Goal: Task Accomplishment & Management: Complete application form

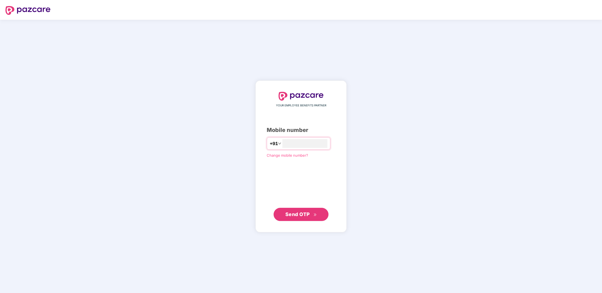
type input "**********"
click at [297, 213] on span "Send OTP" at bounding box center [297, 214] width 24 height 6
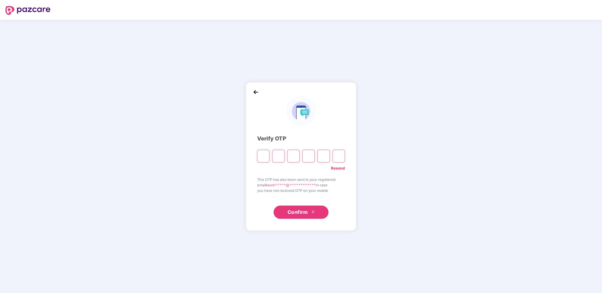
type input "*"
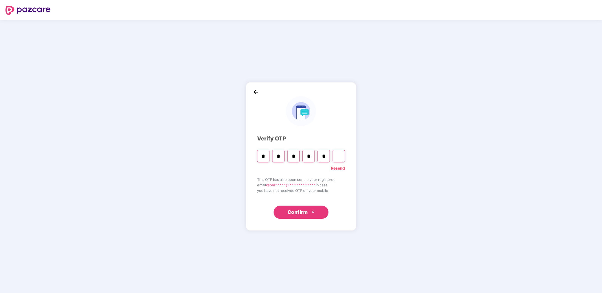
type input "*"
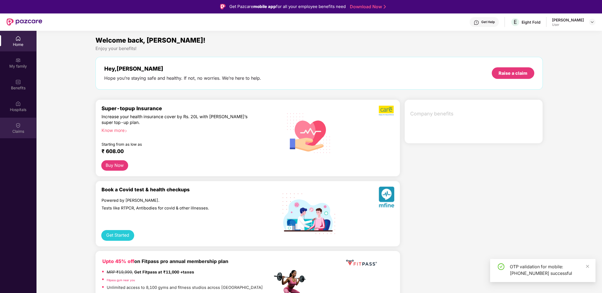
click at [21, 127] on div "Claims" at bounding box center [18, 127] width 36 height 21
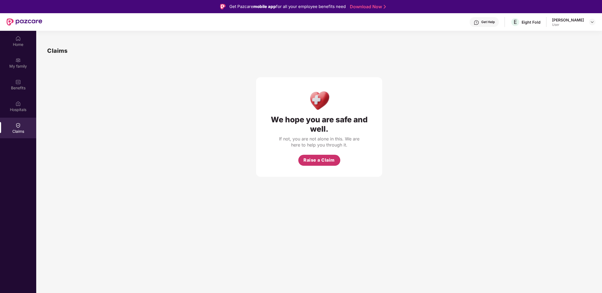
click at [323, 159] on span "Raise a Claim" at bounding box center [319, 159] width 31 height 7
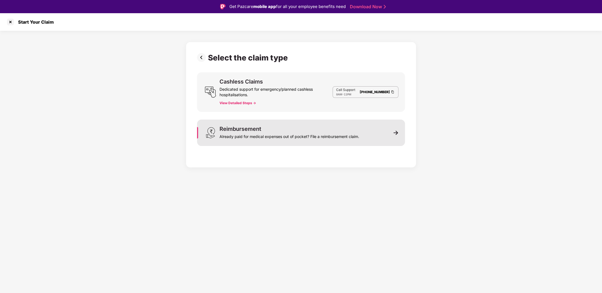
click at [284, 138] on div "Already paid for medical expenses out of pocket? File a reimbursement claim." at bounding box center [290, 135] width 140 height 8
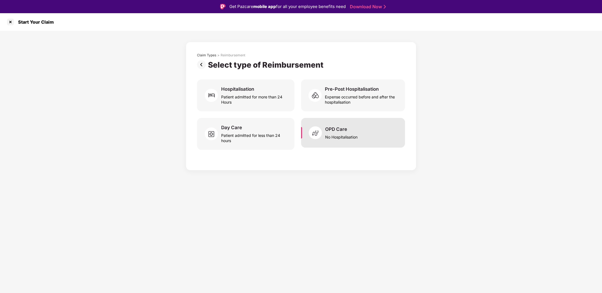
click at [369, 139] on div "OPD Care No Hospitalisation" at bounding box center [353, 133] width 104 height 30
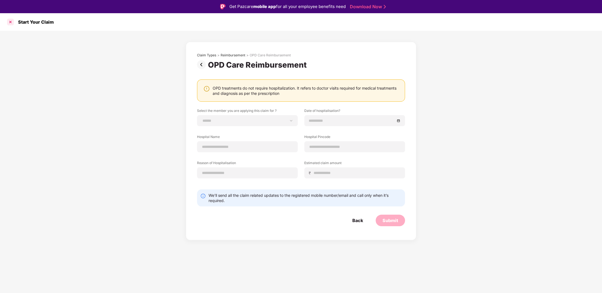
click at [11, 20] on div at bounding box center [10, 22] width 9 height 9
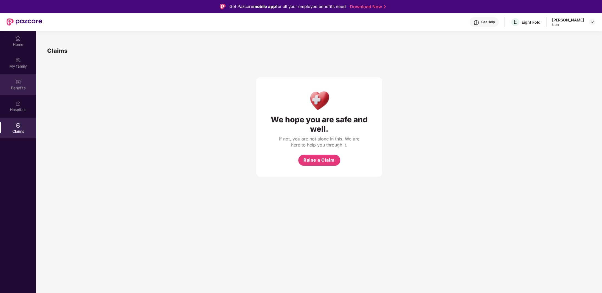
click at [17, 89] on div "Benefits" at bounding box center [18, 87] width 36 height 5
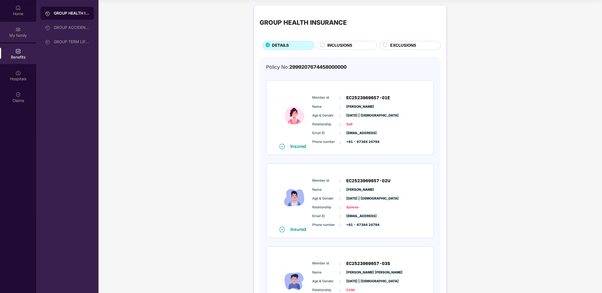
click at [18, 34] on div "My family" at bounding box center [18, 35] width 36 height 5
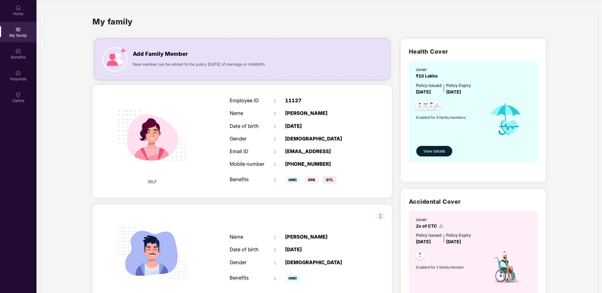
click at [435, 152] on span "View details" at bounding box center [435, 151] width 22 height 6
click at [23, 50] on div "Benefits" at bounding box center [18, 53] width 36 height 21
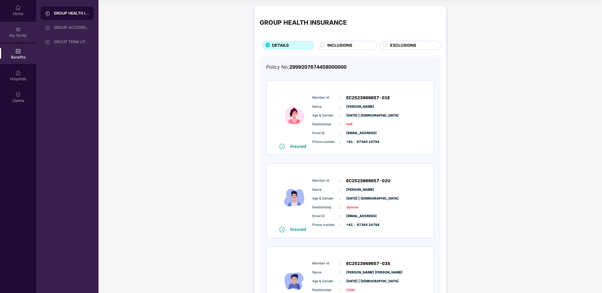
click at [18, 35] on div "My family" at bounding box center [18, 35] width 36 height 5
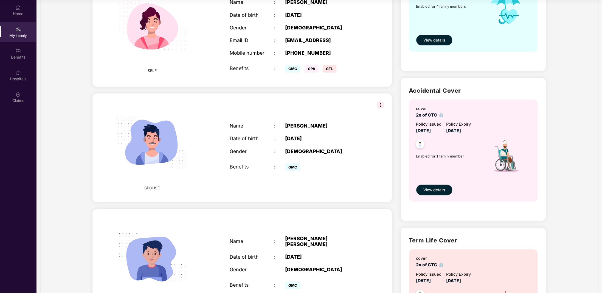
scroll to position [108, 0]
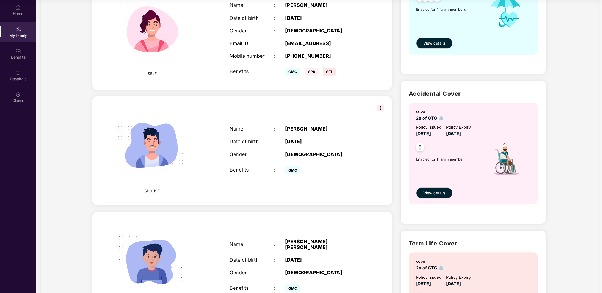
click at [379, 108] on img at bounding box center [380, 108] width 7 height 7
click at [358, 164] on div "GMC" at bounding box center [324, 169] width 78 height 11
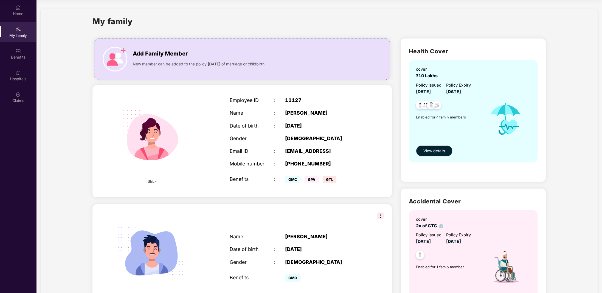
scroll to position [0, 0]
click at [435, 148] on span "View details" at bounding box center [435, 151] width 22 height 6
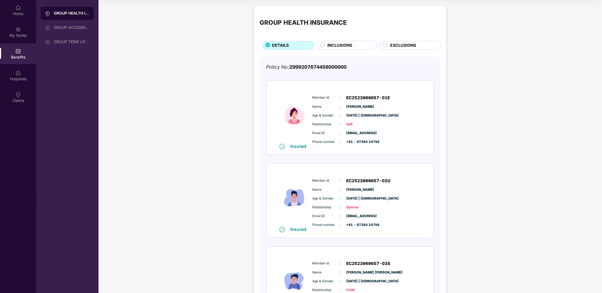
click at [343, 135] on div "Email ID : ksompalli@eightfold.ai" at bounding box center [366, 133] width 109 height 6
click at [357, 140] on span "+91 - 97384 24794" at bounding box center [359, 141] width 27 height 5
click at [358, 115] on span "[DATE] | [DEMOGRAPHIC_DATA]" at bounding box center [359, 115] width 27 height 5
click at [20, 9] on img at bounding box center [17, 7] width 5 height 5
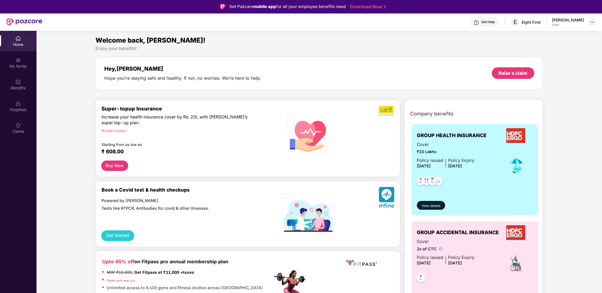
click at [593, 22] on img at bounding box center [592, 22] width 4 height 4
click at [526, 19] on div "E Eight Fold" at bounding box center [526, 22] width 30 height 10
click at [10, 61] on div "My family" at bounding box center [18, 62] width 36 height 21
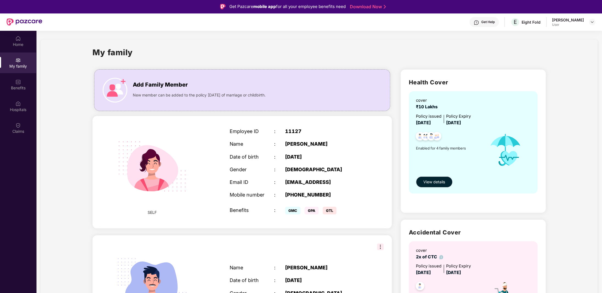
click at [432, 147] on span "Enabled for 4 family members" at bounding box center [450, 147] width 68 height 5
click at [432, 138] on img at bounding box center [436, 136] width 13 height 13
click at [435, 135] on img at bounding box center [436, 136] width 13 height 13
click at [417, 135] on img at bounding box center [419, 136] width 13 height 13
click at [294, 182] on div "[EMAIL_ADDRESS]" at bounding box center [324, 182] width 78 height 6
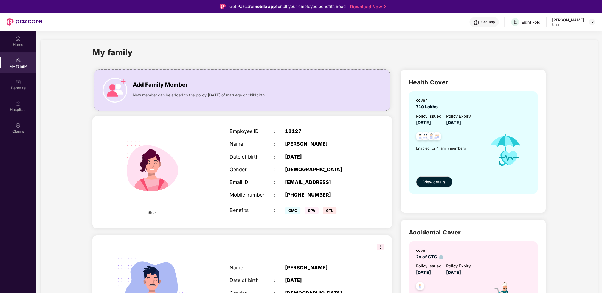
click at [284, 208] on div ":" at bounding box center [279, 210] width 11 height 6
click at [330, 212] on span "GTL" at bounding box center [330, 210] width 14 height 8
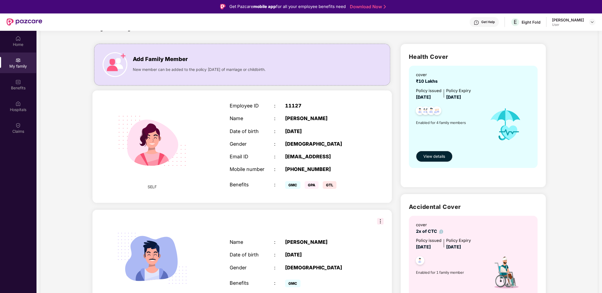
scroll to position [110, 0]
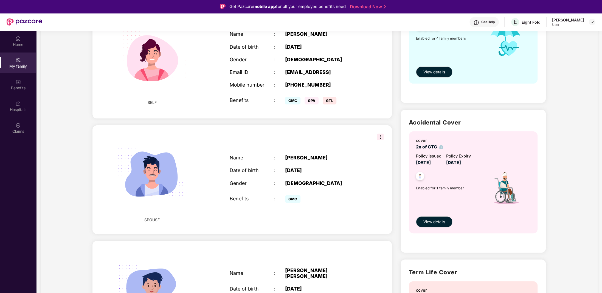
click at [155, 103] on span "SELF" at bounding box center [152, 102] width 9 height 6
click at [231, 73] on div "Email ID" at bounding box center [252, 72] width 44 height 6
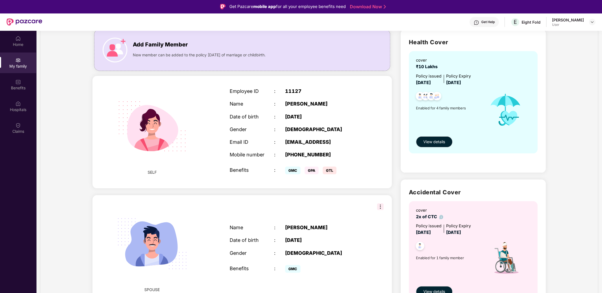
scroll to position [0, 0]
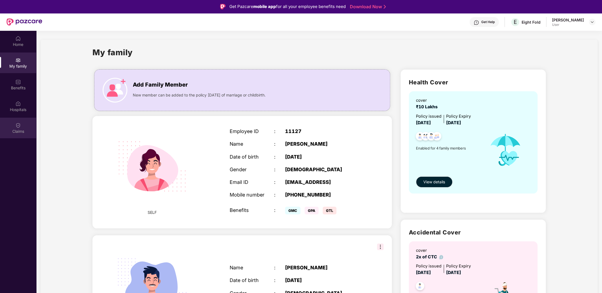
click at [18, 128] on img at bounding box center [17, 124] width 5 height 5
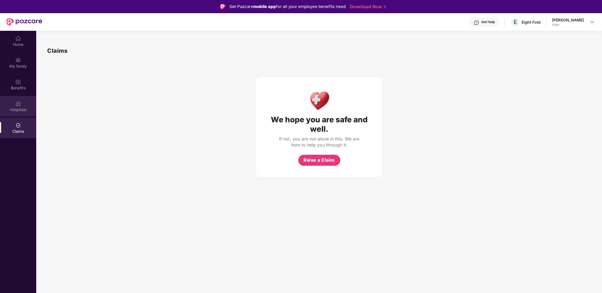
click at [18, 104] on img at bounding box center [17, 103] width 5 height 5
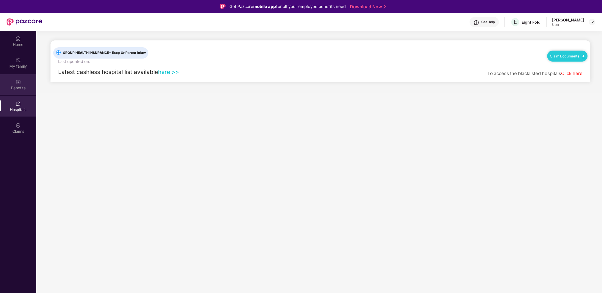
click at [15, 86] on div "Benefits" at bounding box center [18, 87] width 36 height 5
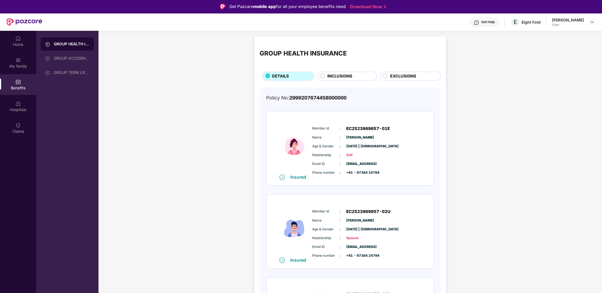
click at [322, 75] on circle at bounding box center [322, 76] width 4 height 4
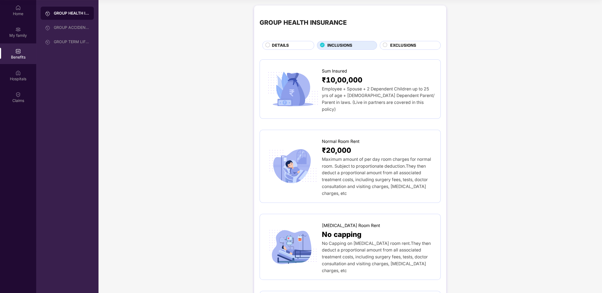
click at [267, 45] on circle at bounding box center [268, 45] width 4 height 4
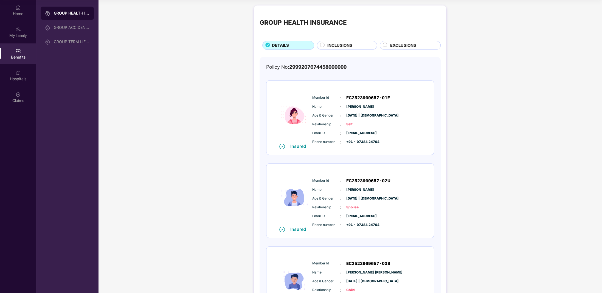
click at [365, 141] on span "+91 - 97384 24794" at bounding box center [359, 141] width 27 height 5
click at [370, 93] on div "Member Id : EC2523969657-01E Name : Kiranmai Sompalli Age & Gender : 12 July 19…" at bounding box center [367, 120] width 112 height 56
click at [311, 75] on div "Policy No: 2999207674458000000 Insured Member Id : EC2523969657-01E Name : Kira…" at bounding box center [350, 237] width 168 height 348
click at [310, 66] on span "2999207674458000000" at bounding box center [317, 67] width 57 height 6
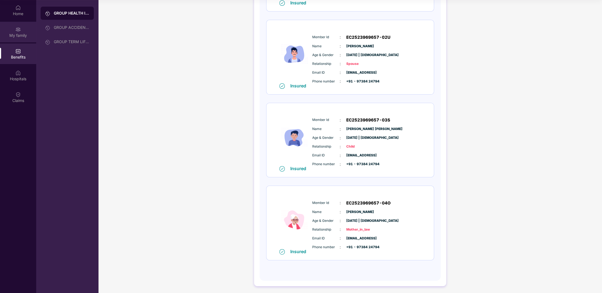
click at [18, 34] on div "My family" at bounding box center [18, 35] width 36 height 5
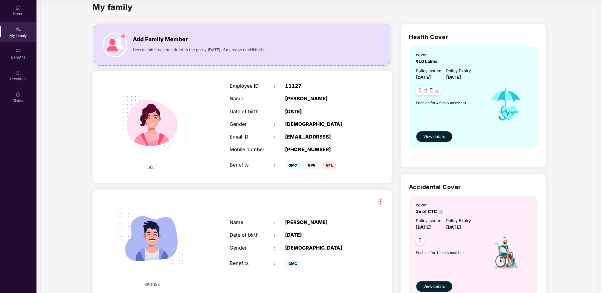
scroll to position [0, 0]
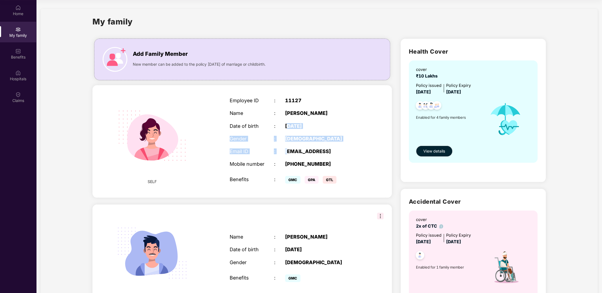
drag, startPoint x: 287, startPoint y: 153, endPoint x: 287, endPoint y: 123, distance: 30.5
click at [287, 123] on div "Employee ID : 11127 Name : Kiranmai Sompalli Date of birth : 12 July 1990 Gende…" at bounding box center [296, 141] width 144 height 101
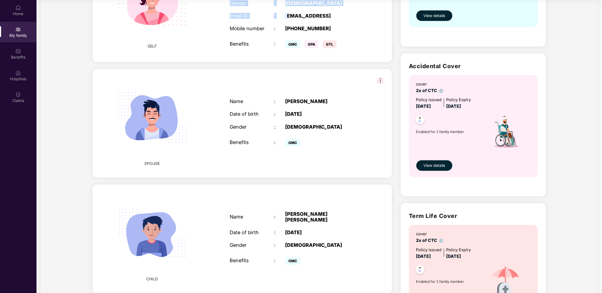
scroll to position [26, 0]
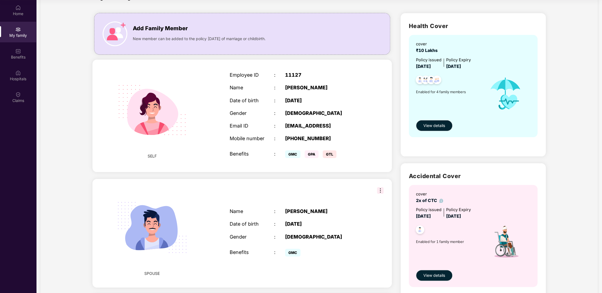
click at [367, 220] on div "Name : Sivakrishna Chintala Date of birth : 16 July 1989 Gender : MALE Benefits…" at bounding box center [296, 232] width 144 height 63
click at [19, 7] on img at bounding box center [17, 7] width 5 height 5
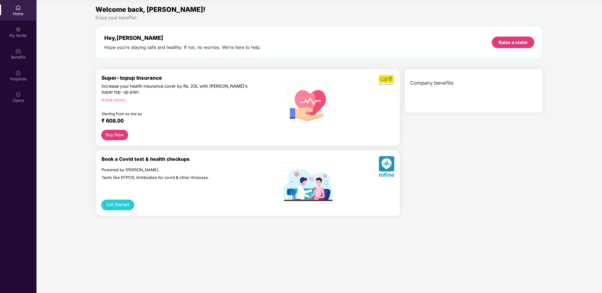
scroll to position [0, 0]
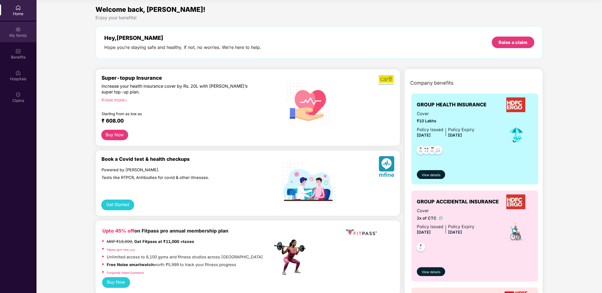
click at [17, 32] on img at bounding box center [17, 29] width 5 height 5
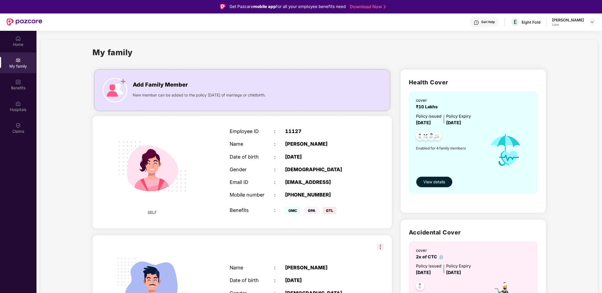
click at [480, 23] on div "Get Help" at bounding box center [484, 22] width 29 height 10
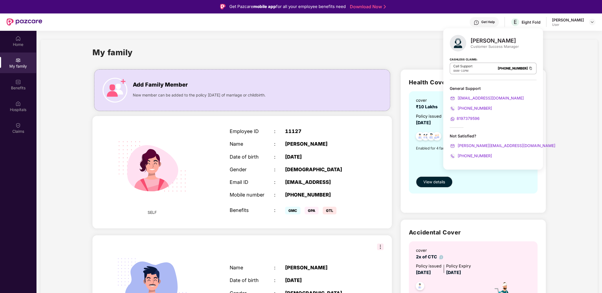
click at [465, 135] on div "Not Satisfied?" at bounding box center [493, 135] width 87 height 5
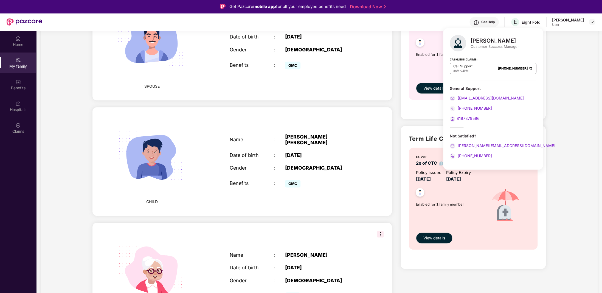
scroll to position [273, 0]
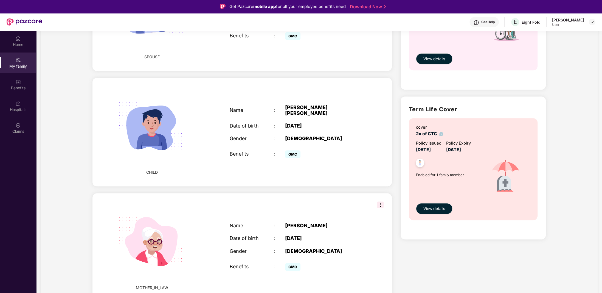
click at [431, 242] on div "Health Cover cover ₹10 Lakhs Policy issued 22 Aug 2025 Policy Expiry 21 Aug 202…" at bounding box center [473, 49] width 154 height 515
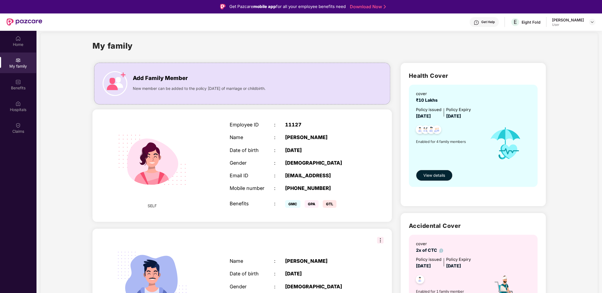
scroll to position [0, 0]
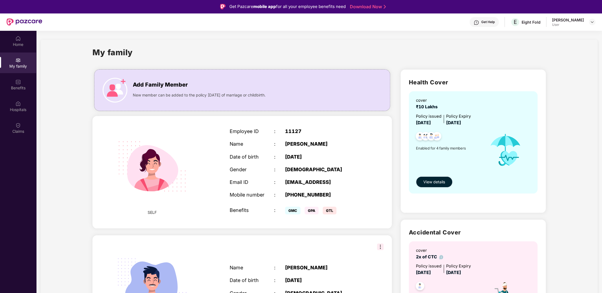
click at [427, 180] on span "View details" at bounding box center [435, 182] width 22 height 6
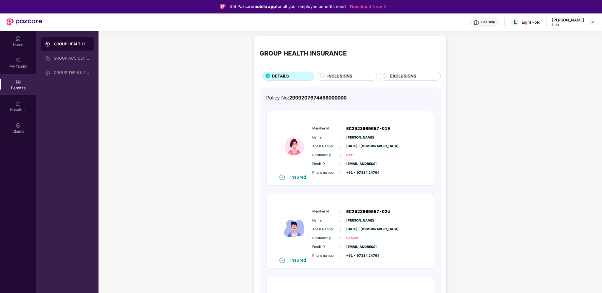
click at [485, 22] on div "Get Help" at bounding box center [487, 22] width 13 height 4
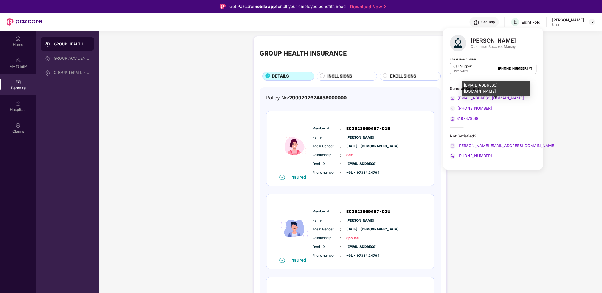
click at [478, 96] on span "support@pazcare.com" at bounding box center [490, 98] width 67 height 5
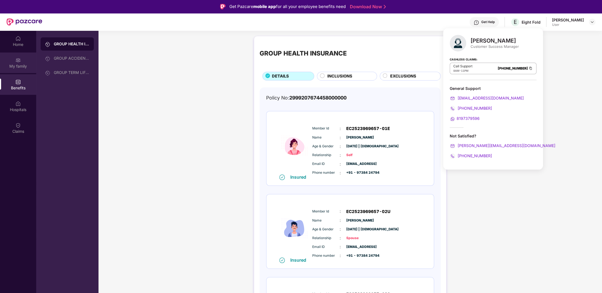
click at [25, 66] on div "My family" at bounding box center [18, 65] width 36 height 5
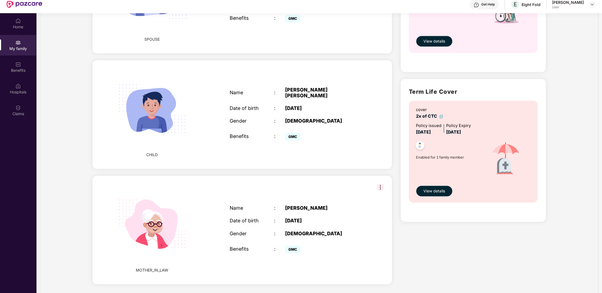
scroll to position [31, 0]
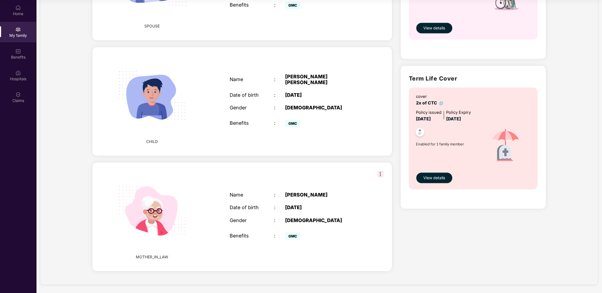
click at [377, 173] on img at bounding box center [380, 173] width 7 height 7
click at [341, 211] on div "Name : Padma Chintala Date of birth : 01 Jan 1973 Gender : FEMALE Benefits : GMC" at bounding box center [296, 216] width 144 height 63
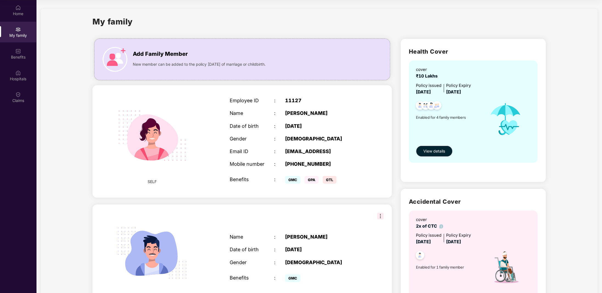
scroll to position [3, 0]
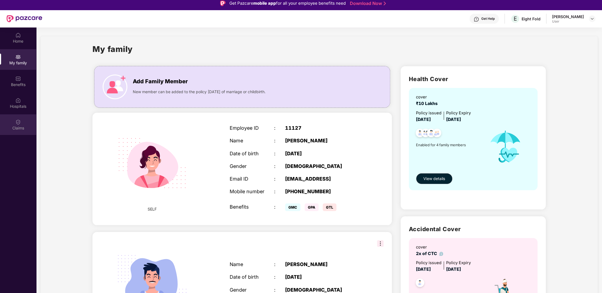
click at [19, 125] on div "Claims" at bounding box center [18, 124] width 36 height 21
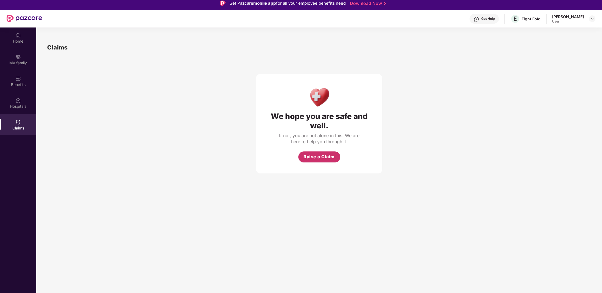
click at [319, 156] on span "Raise a Claim" at bounding box center [319, 156] width 31 height 7
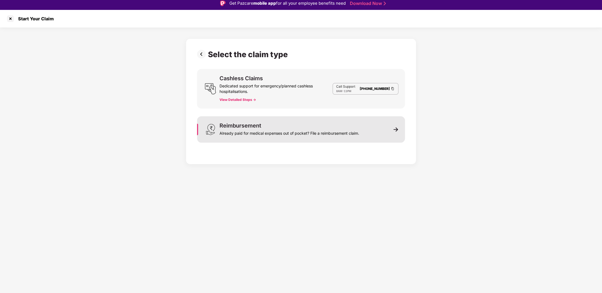
click at [279, 133] on div "Already paid for medical expenses out of pocket? File a reimbursement claim." at bounding box center [290, 132] width 140 height 8
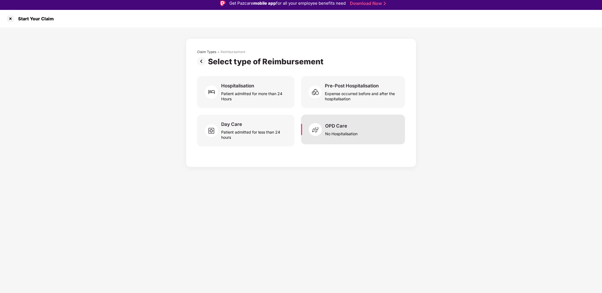
click at [347, 141] on div "OPD Care No Hospitalisation" at bounding box center [353, 129] width 104 height 30
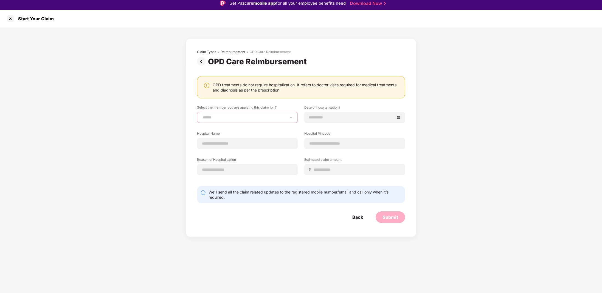
click at [210, 117] on select "**********" at bounding box center [247, 117] width 91 height 4
select select "**********"
click at [202, 115] on select "**********" at bounding box center [247, 117] width 91 height 4
click at [321, 117] on input at bounding box center [352, 117] width 86 height 6
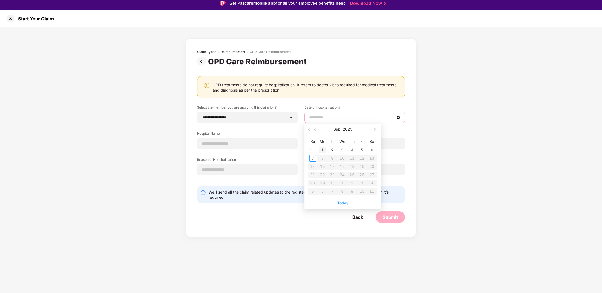
type input "**********"
click at [321, 150] on div "1" at bounding box center [322, 150] width 7 height 7
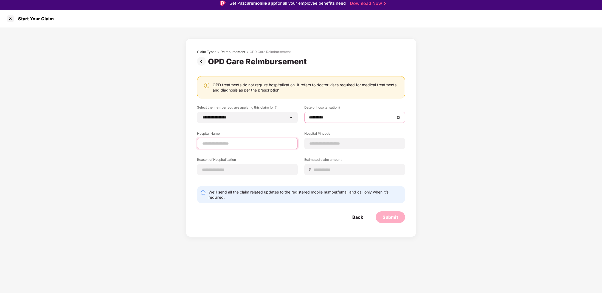
click at [209, 144] on input at bounding box center [247, 144] width 91 height 6
type input "**********"
click at [318, 148] on div "**********" at bounding box center [301, 144] width 208 height 78
click at [320, 144] on input at bounding box center [354, 144] width 91 height 6
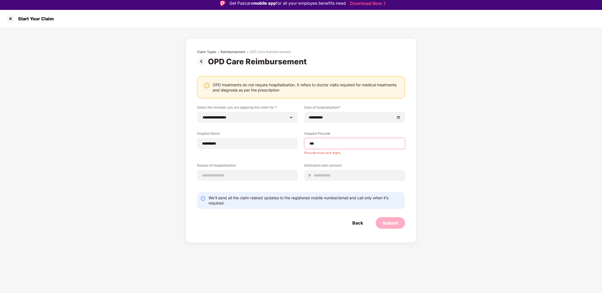
type input "******"
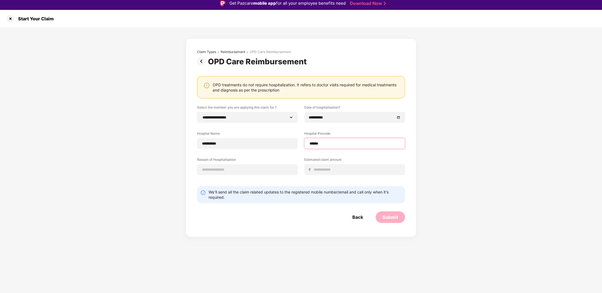
select select "*******"
select select "*********"
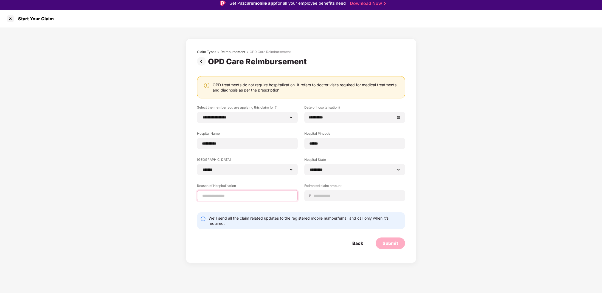
click at [222, 195] on input at bounding box center [247, 196] width 91 height 6
type input "*"
type input "**********"
click at [327, 194] on input at bounding box center [356, 196] width 87 height 6
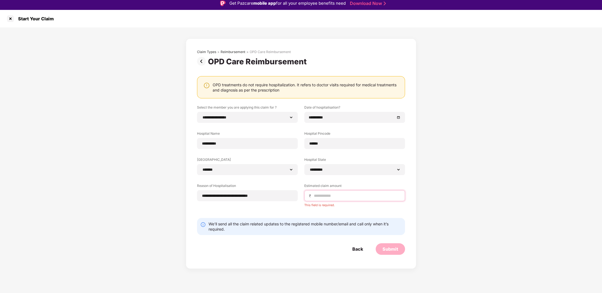
click at [319, 194] on input at bounding box center [356, 196] width 87 height 6
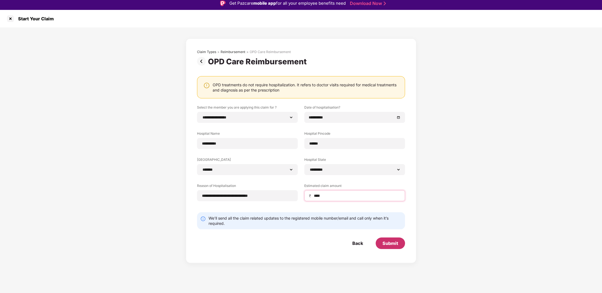
type input "****"
click at [390, 244] on div "Submit" at bounding box center [391, 243] width 16 height 6
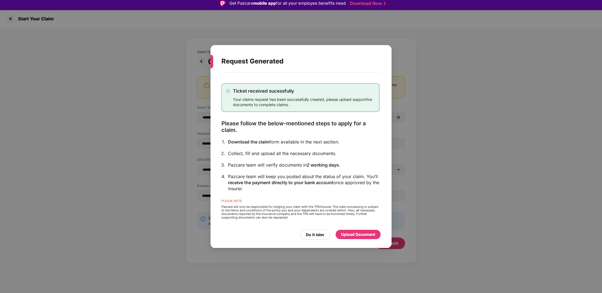
click at [349, 234] on div "Upload Document" at bounding box center [358, 234] width 34 height 6
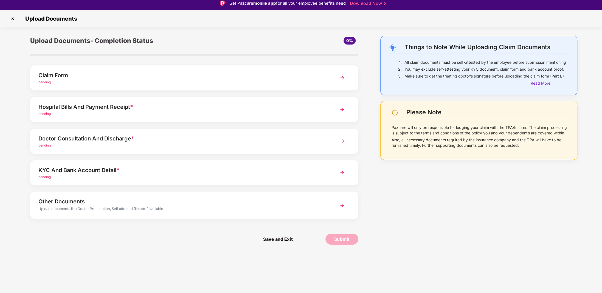
click at [107, 81] on div "pending" at bounding box center [181, 82] width 286 height 5
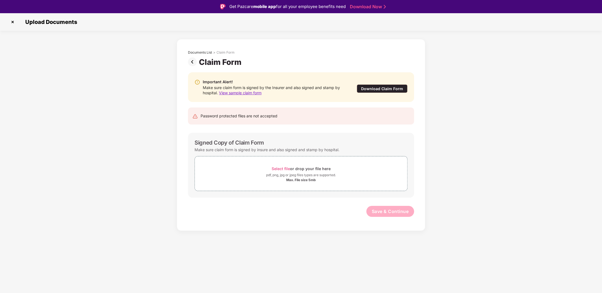
click at [381, 88] on div "Download Claim Form" at bounding box center [382, 88] width 51 height 9
click at [191, 62] on img at bounding box center [193, 61] width 11 height 9
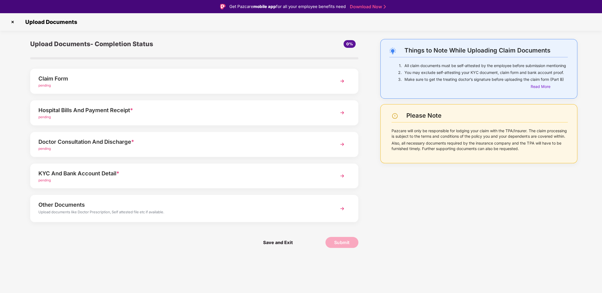
click at [341, 114] on img at bounding box center [342, 113] width 10 height 10
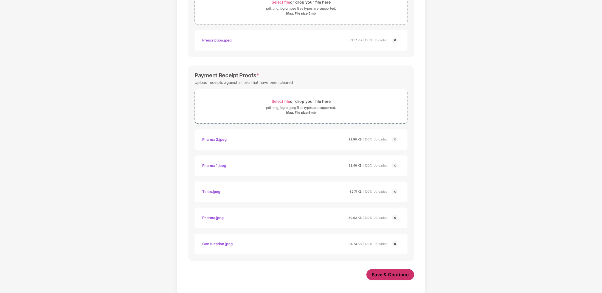
scroll to position [327, 0]
click at [390, 274] on span "Save & Continue" at bounding box center [390, 274] width 37 height 6
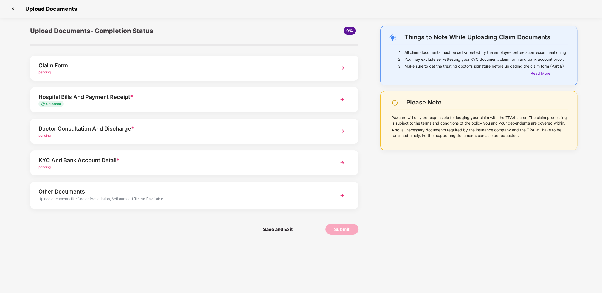
click at [92, 136] on div "pending" at bounding box center [181, 135] width 286 height 5
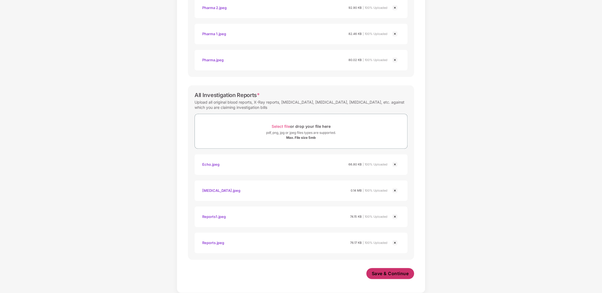
scroll to position [248, 0]
click at [390, 275] on span "Save & Continue" at bounding box center [390, 274] width 37 height 6
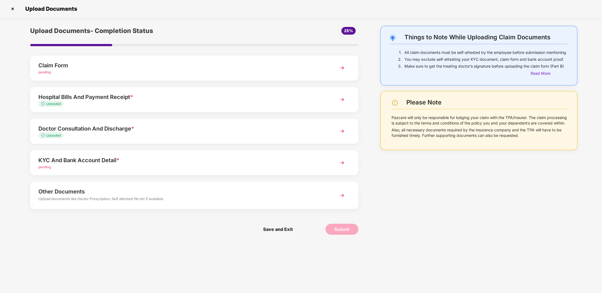
click at [107, 166] on div "pending" at bounding box center [181, 166] width 286 height 5
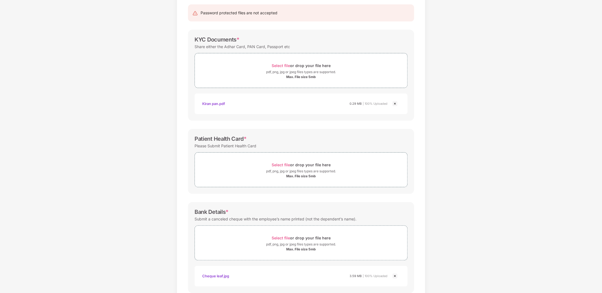
scroll to position [87, 0]
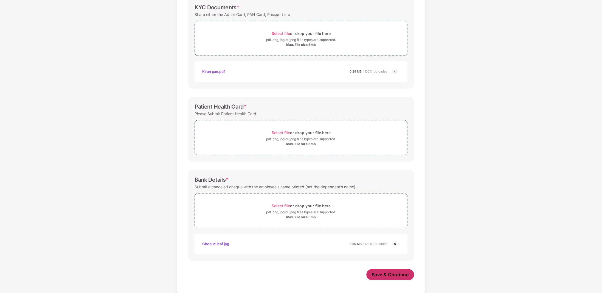
click at [385, 275] on span "Save & Continue" at bounding box center [390, 274] width 37 height 6
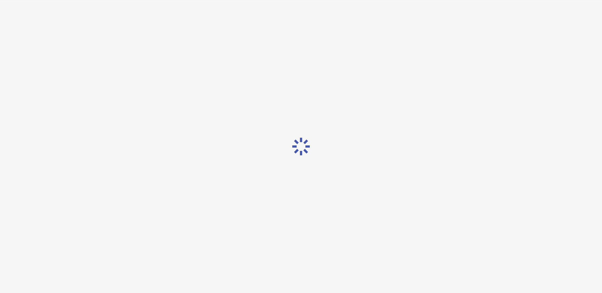
scroll to position [0, 0]
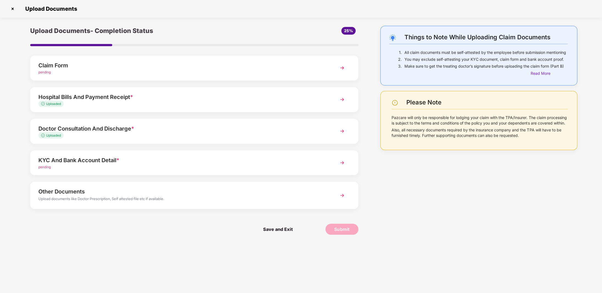
click at [14, 10] on img at bounding box center [12, 8] width 9 height 9
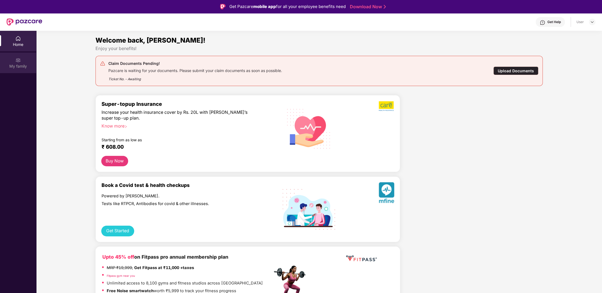
click at [16, 63] on div "My family" at bounding box center [18, 65] width 36 height 5
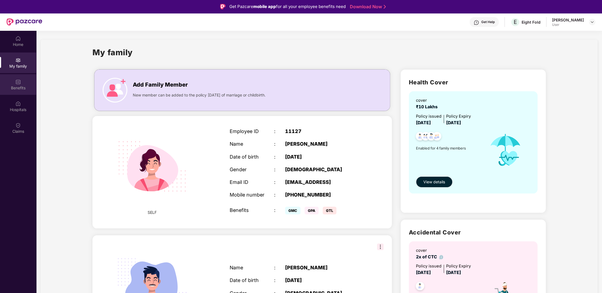
click at [18, 86] on div "Benefits" at bounding box center [18, 87] width 36 height 5
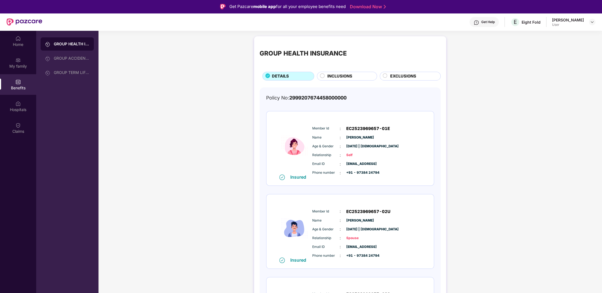
click at [312, 98] on span "2999207674458000000" at bounding box center [317, 98] width 57 height 6
click at [21, 125] on div "Claims" at bounding box center [18, 127] width 36 height 21
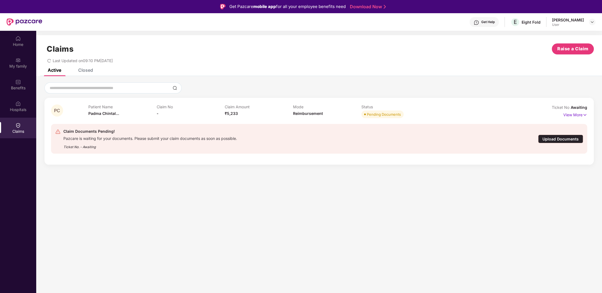
click at [556, 139] on div "Upload Documents" at bounding box center [560, 138] width 45 height 9
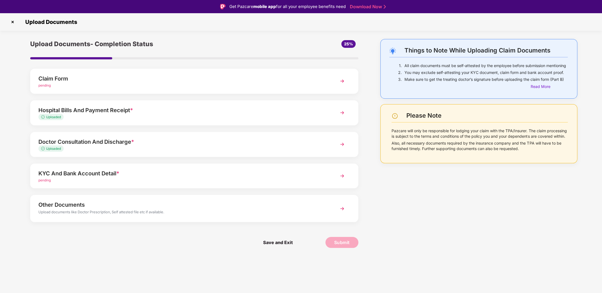
click at [95, 175] on div "KYC And Bank Account Detail *" at bounding box center [181, 173] width 286 height 9
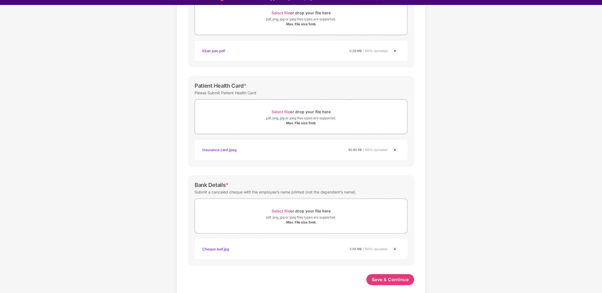
scroll to position [13, 0]
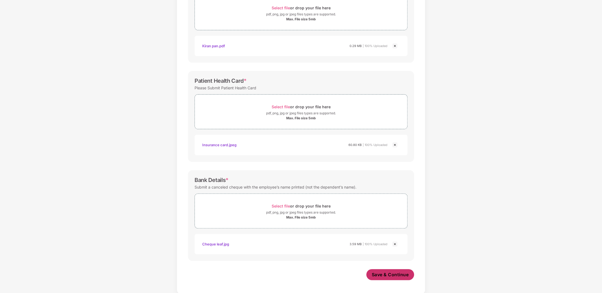
click at [393, 274] on span "Save & Continue" at bounding box center [390, 274] width 37 height 6
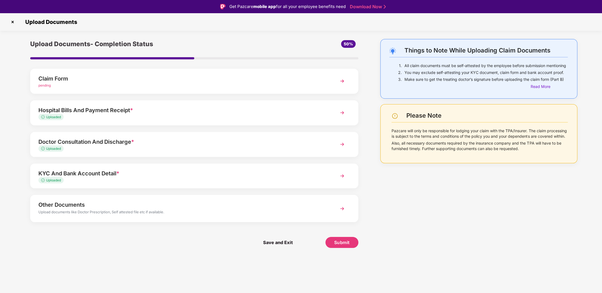
click at [151, 81] on div "Claim Form" at bounding box center [181, 78] width 286 height 9
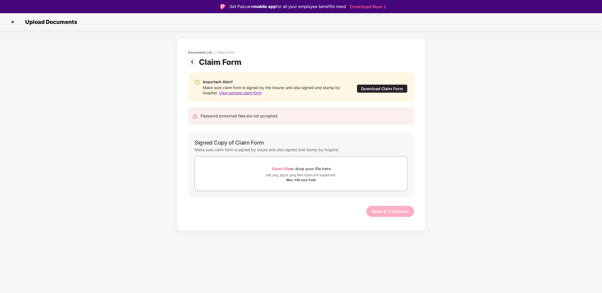
click at [236, 92] on span "View sample claim form" at bounding box center [240, 92] width 43 height 5
click at [383, 88] on div "Download Claim Form" at bounding box center [382, 88] width 51 height 9
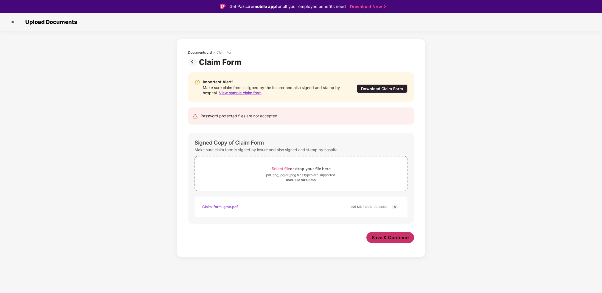
click at [386, 236] on span "Save & Continue" at bounding box center [390, 237] width 37 height 6
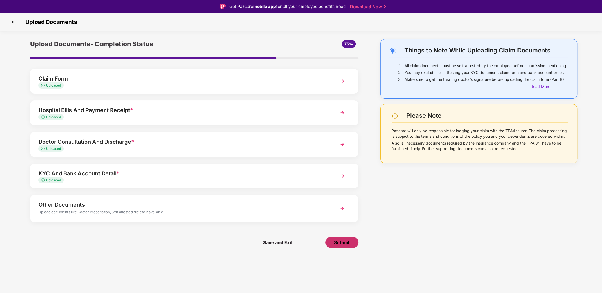
click at [340, 243] on span "Submit" at bounding box center [342, 242] width 16 height 6
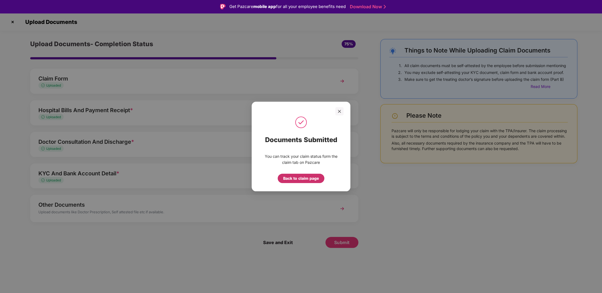
click at [293, 180] on div "Back to claim page" at bounding box center [301, 178] width 36 height 6
